Goal: Information Seeking & Learning: Find specific fact

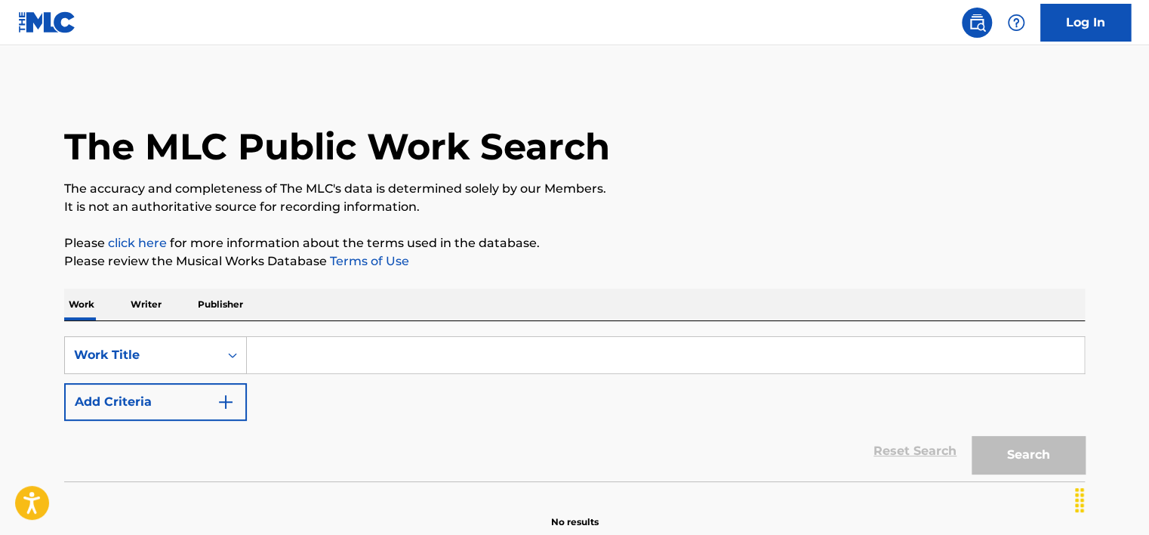
click at [332, 339] on input "Search Form" at bounding box center [665, 355] width 837 height 36
paste input "LEAVE THE WORLD TONIGHT"
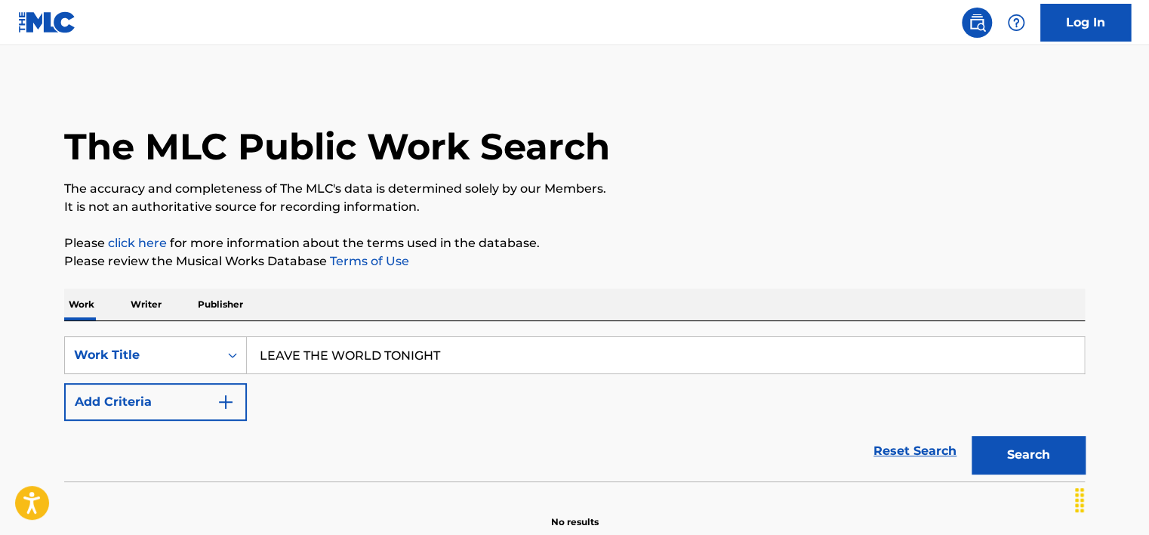
type input "LEAVE THE WORLD TONIGHT"
click at [172, 406] on button "Add Criteria" at bounding box center [155, 402] width 183 height 38
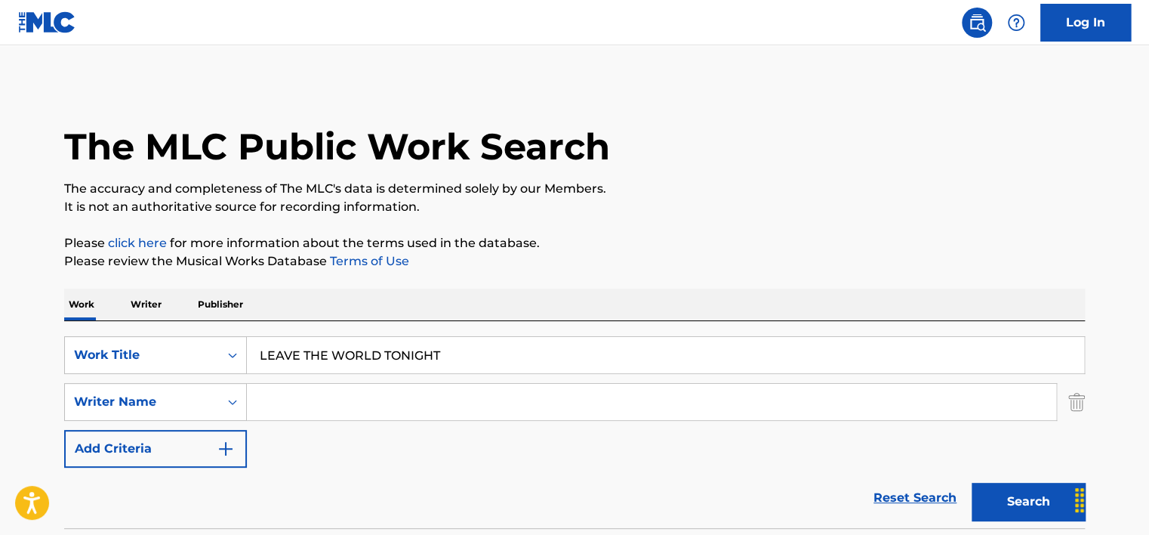
click at [307, 402] on input "Search Form" at bounding box center [652, 402] width 810 height 36
type input "[PERSON_NAME]"
click at [972, 483] on button "Search" at bounding box center [1028, 502] width 113 height 38
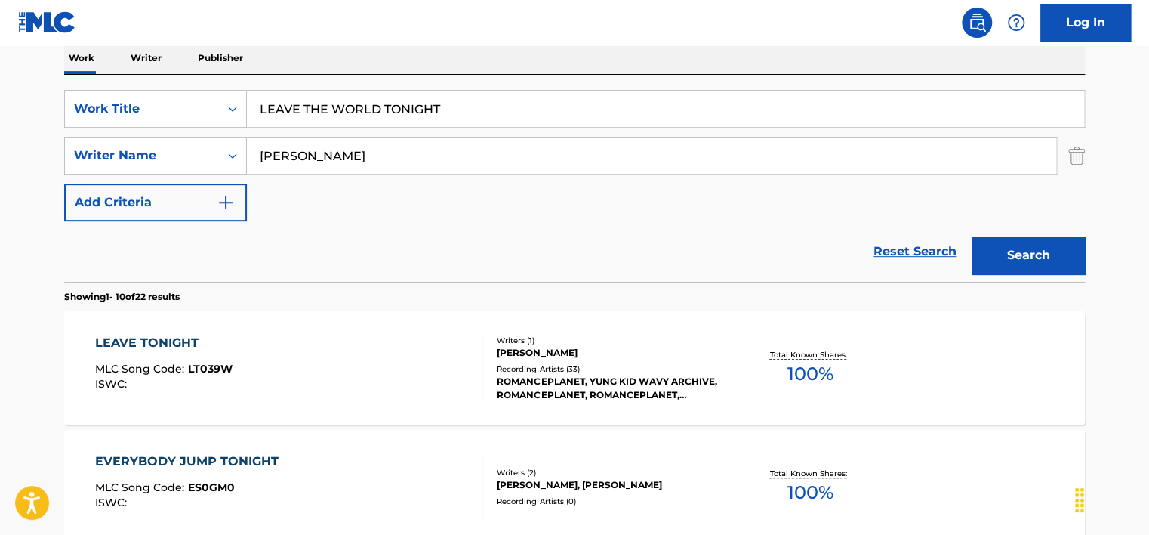
scroll to position [302, 0]
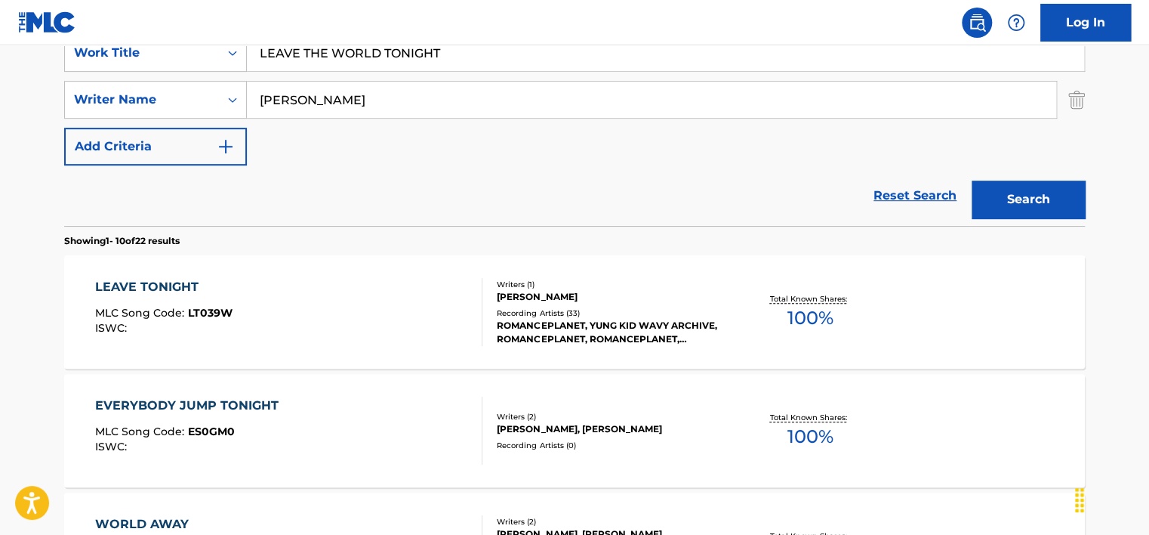
click at [300, 276] on div "LEAVE TONIGHT MLC Song Code : LT039W ISWC : Writers ( 1 ) [PERSON_NAME] Recordi…" at bounding box center [574, 311] width 1021 height 113
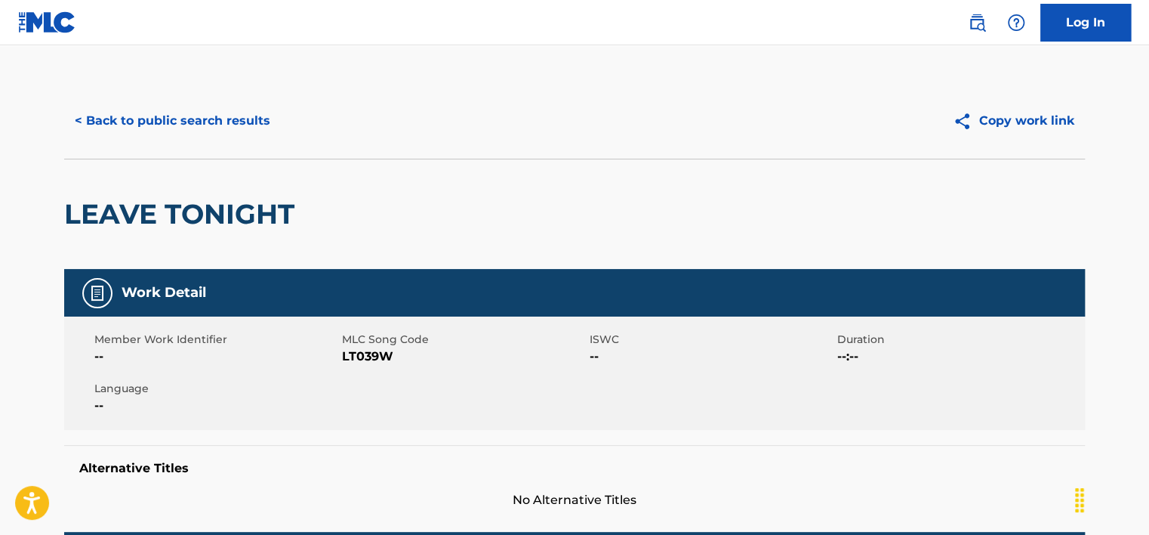
click at [200, 135] on button "< Back to public search results" at bounding box center [172, 121] width 217 height 38
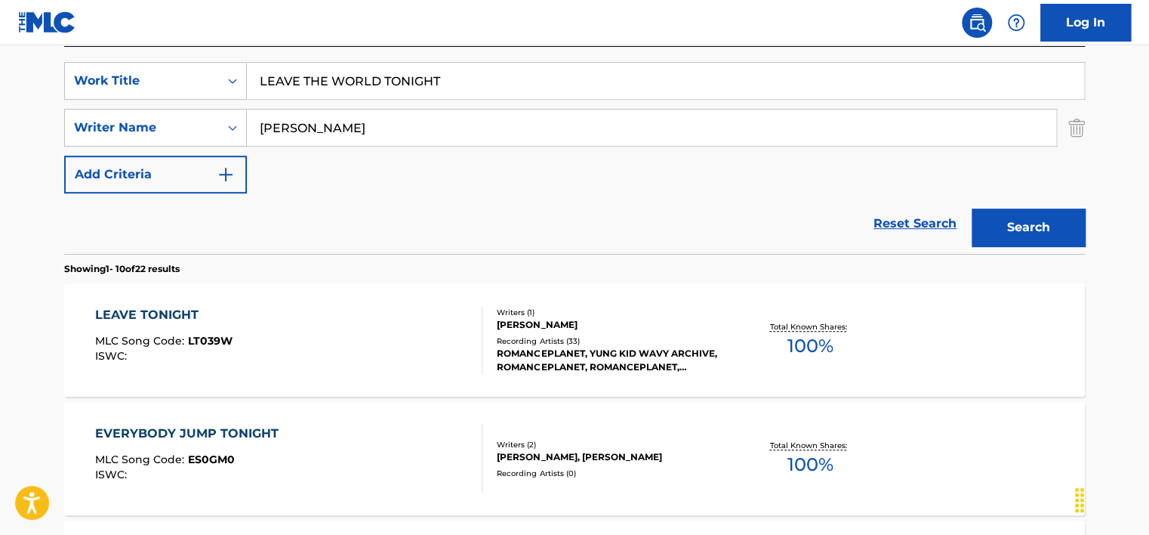
scroll to position [227, 0]
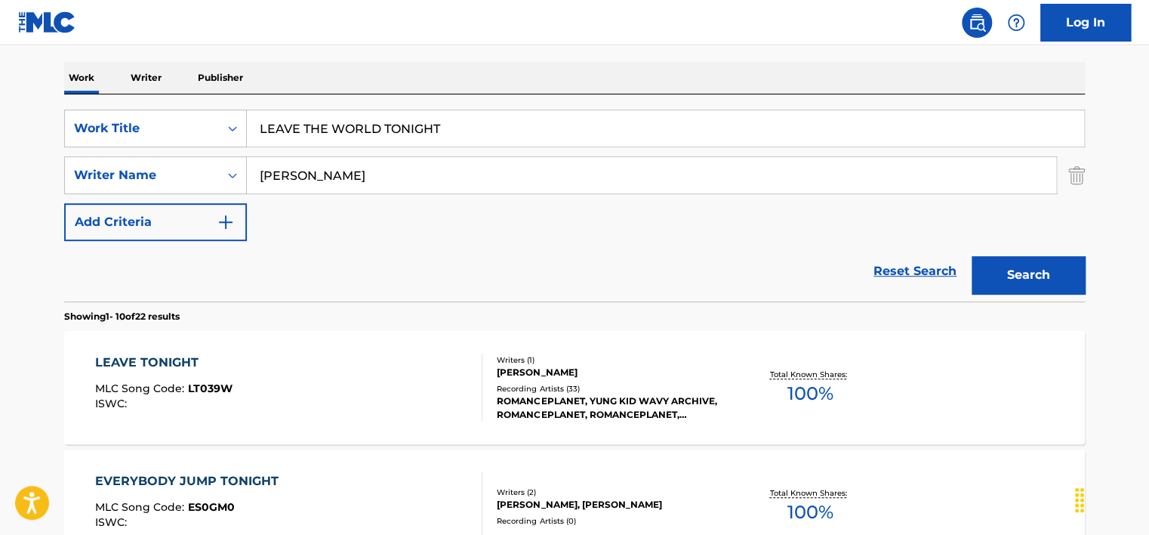
click at [329, 107] on div "SearchWithCriteriad80639f7-0dfe-4336-98dc-5ba0becc366c Work Title LEAVE THE WOR…" at bounding box center [574, 197] width 1021 height 207
drag, startPoint x: 329, startPoint y: 107, endPoint x: 330, endPoint y: 124, distance: 16.7
click at [330, 124] on input "LEAVE THE WORLD TONIGHT" at bounding box center [665, 128] width 837 height 36
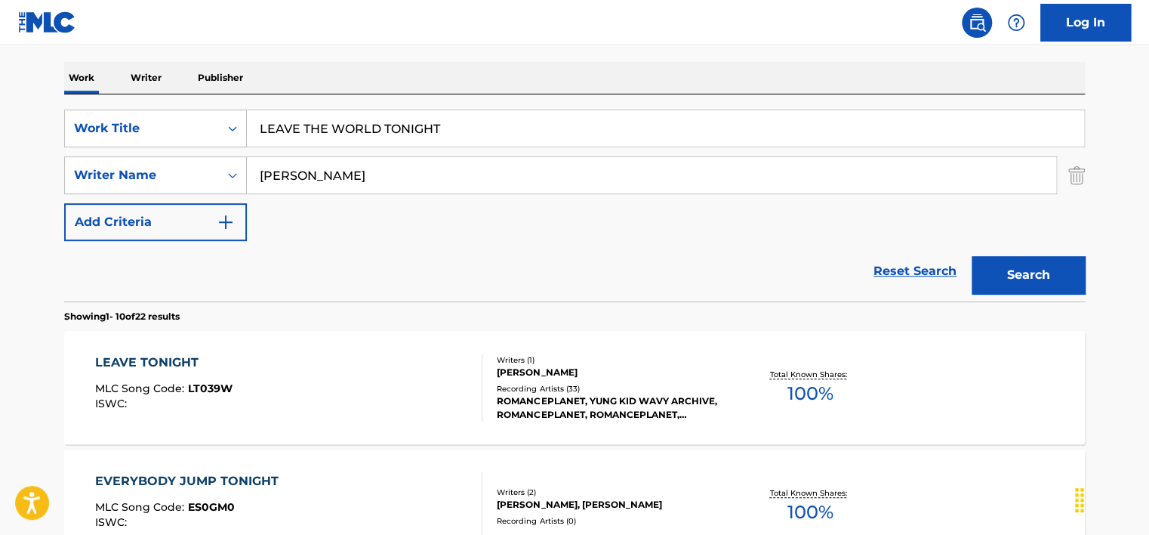
click at [330, 124] on input "LEAVE THE WORLD TONIGHT" at bounding box center [665, 128] width 837 height 36
paste input "YouUgly"
click at [335, 133] on input "LEAVE THE YouUglyTONIGHT" at bounding box center [665, 128] width 837 height 36
paste input "YouUgly"
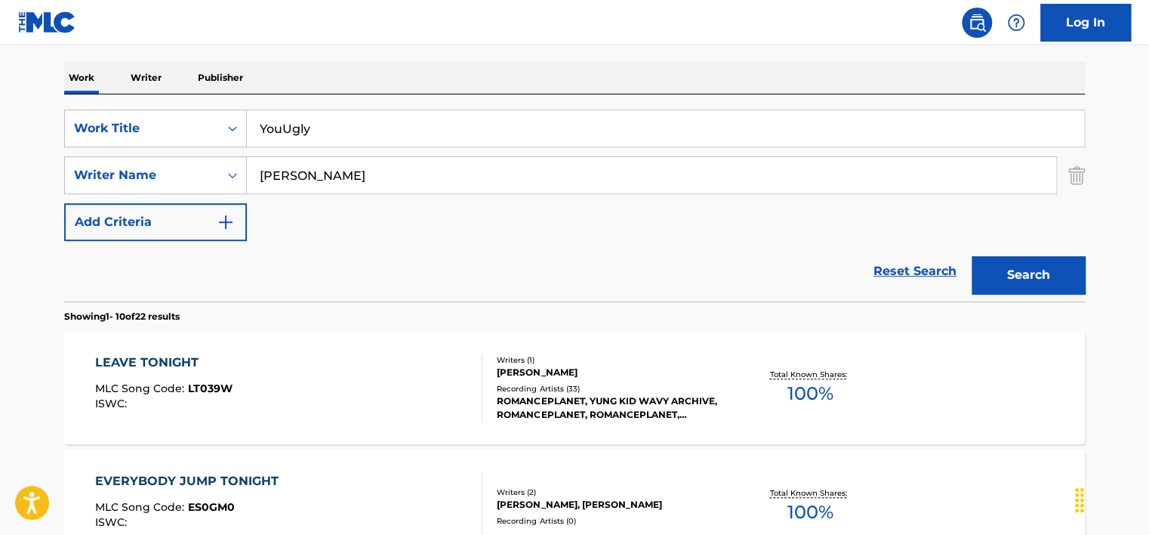
type input "YouUgly"
click at [332, 188] on input "[PERSON_NAME]" at bounding box center [652, 175] width 810 height 36
click at [972, 256] on button "Search" at bounding box center [1028, 275] width 113 height 38
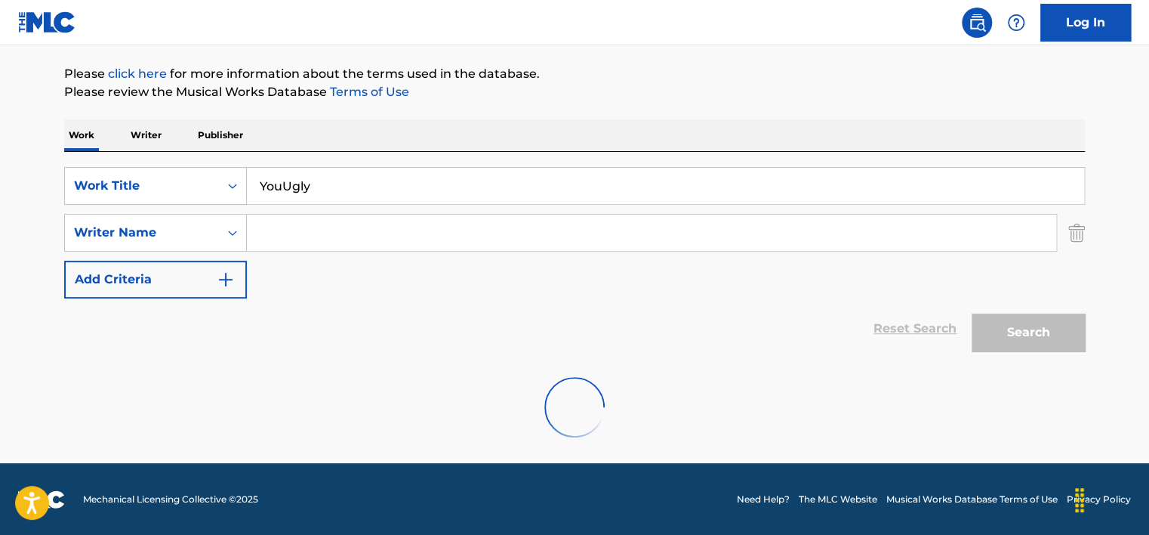
scroll to position [121, 0]
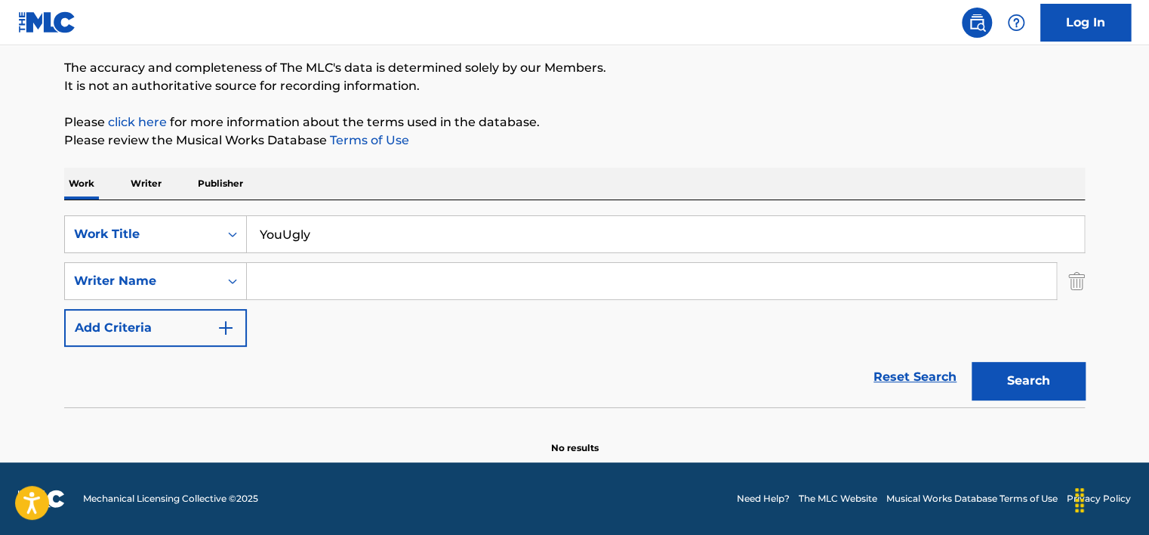
click at [992, 363] on button "Search" at bounding box center [1028, 381] width 113 height 38
click at [264, 240] on input "YouUgly" at bounding box center [665, 234] width 837 height 36
paste input "satisfaction"
type input "satisfaction"
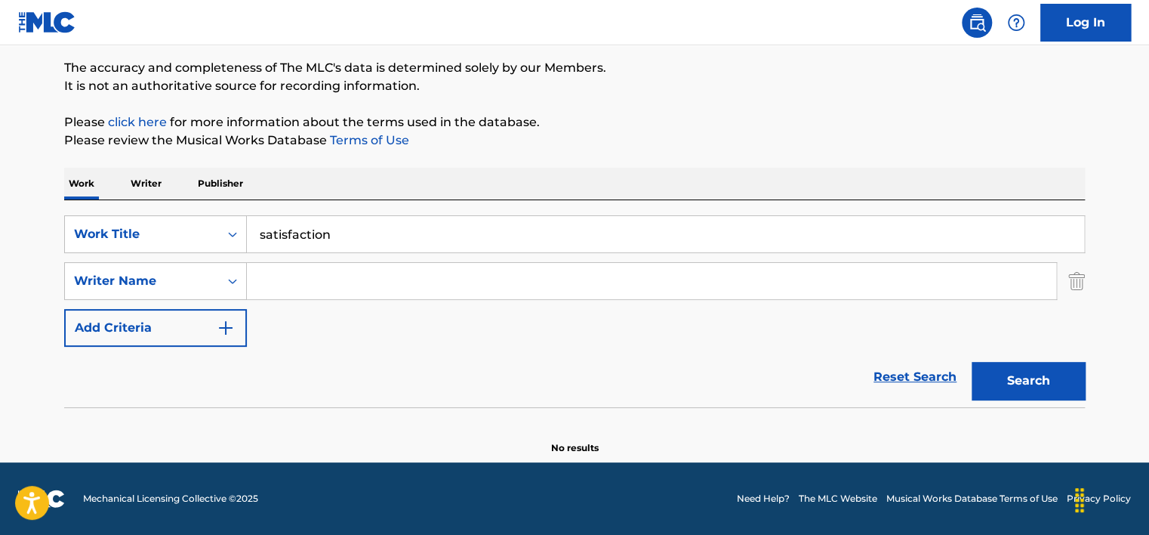
drag, startPoint x: 172, startPoint y: 375, endPoint x: 332, endPoint y: 313, distance: 171.7
click at [172, 375] on div "Reset Search Search" at bounding box center [574, 377] width 1021 height 60
click at [349, 299] on div "SearchWithCriteriad80639f7-0dfe-4336-98dc-5ba0becc366c Work Title satisfaction …" at bounding box center [574, 280] width 1021 height 131
click at [415, 285] on input "Search Form" at bounding box center [652, 281] width 810 height 36
paste input "[PERSON_NAME] Great"
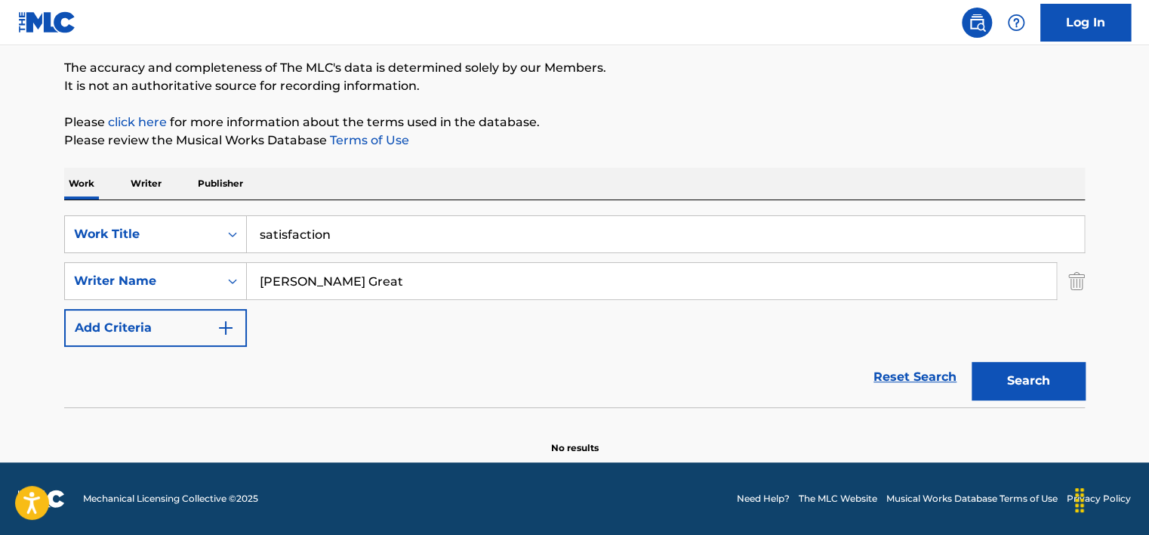
type input "[PERSON_NAME] Great"
click at [1024, 378] on button "Search" at bounding box center [1028, 381] width 113 height 38
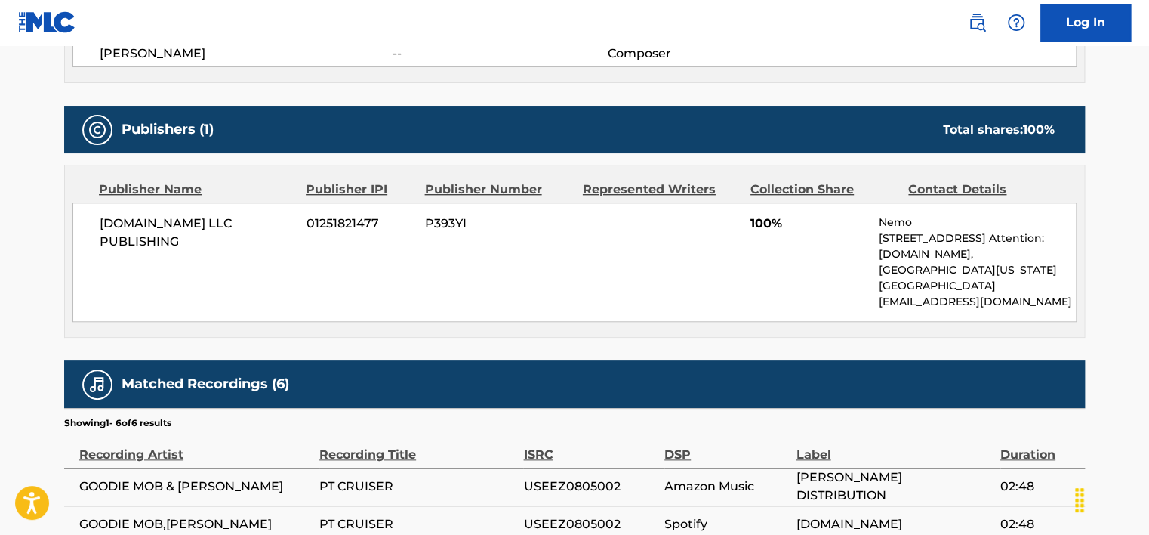
scroll to position [604, 0]
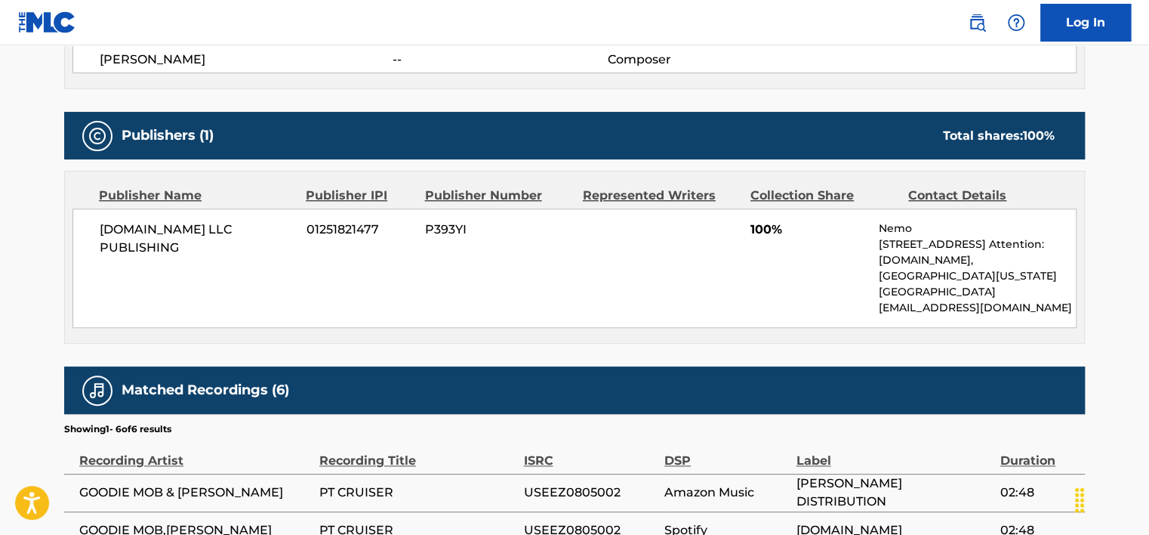
click at [338, 227] on span "01251821477" at bounding box center [360, 230] width 107 height 18
copy span "01251821477"
